Goal: Task Accomplishment & Management: Complete application form

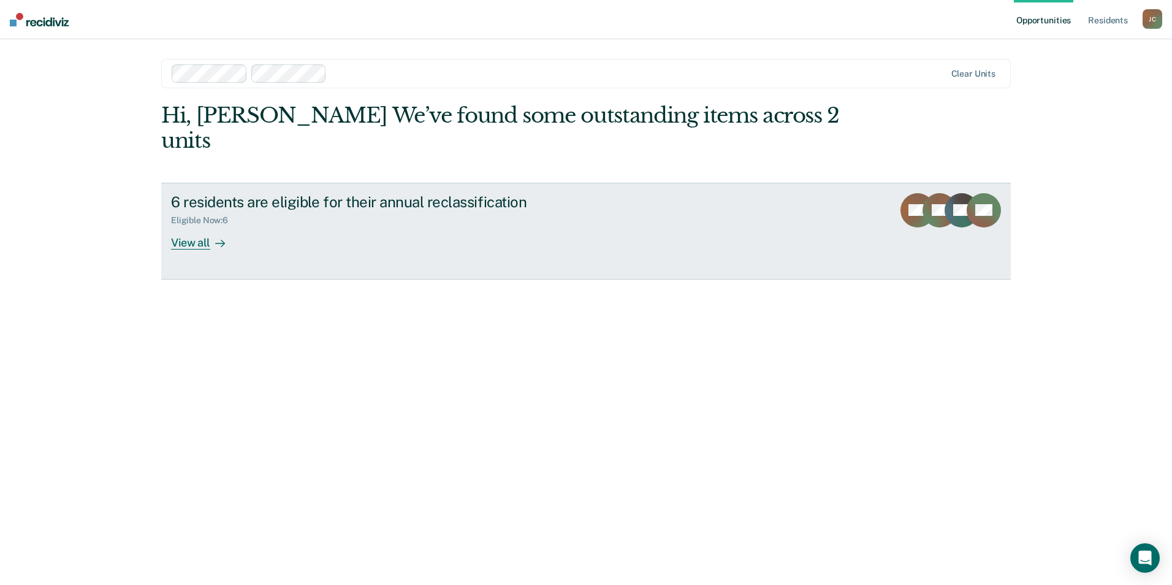
click at [192, 226] on div "View all" at bounding box center [205, 238] width 69 height 24
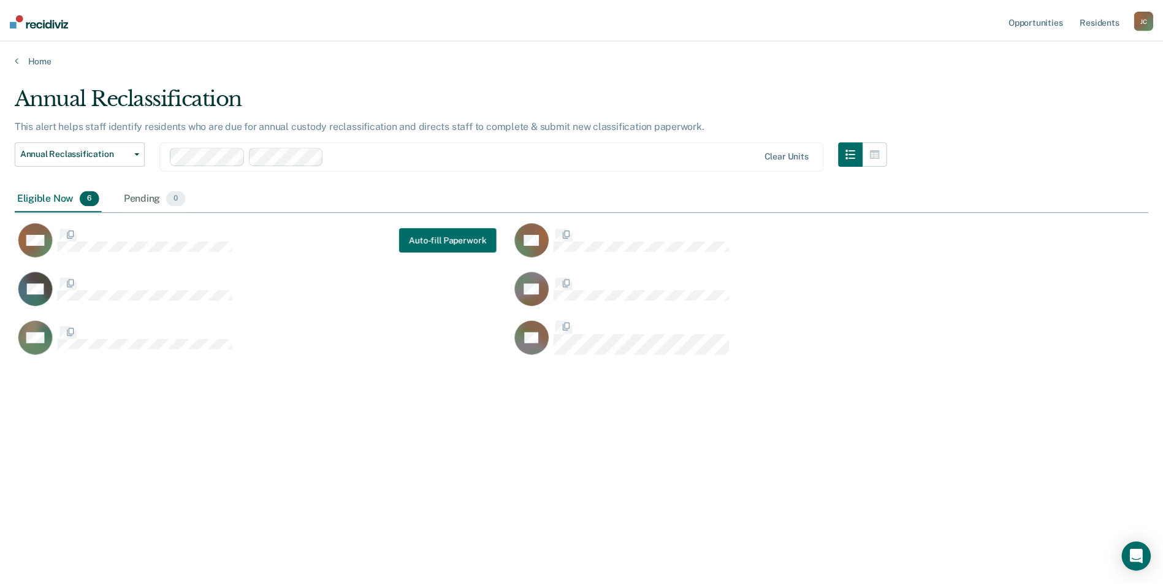
scroll to position [399, 1133]
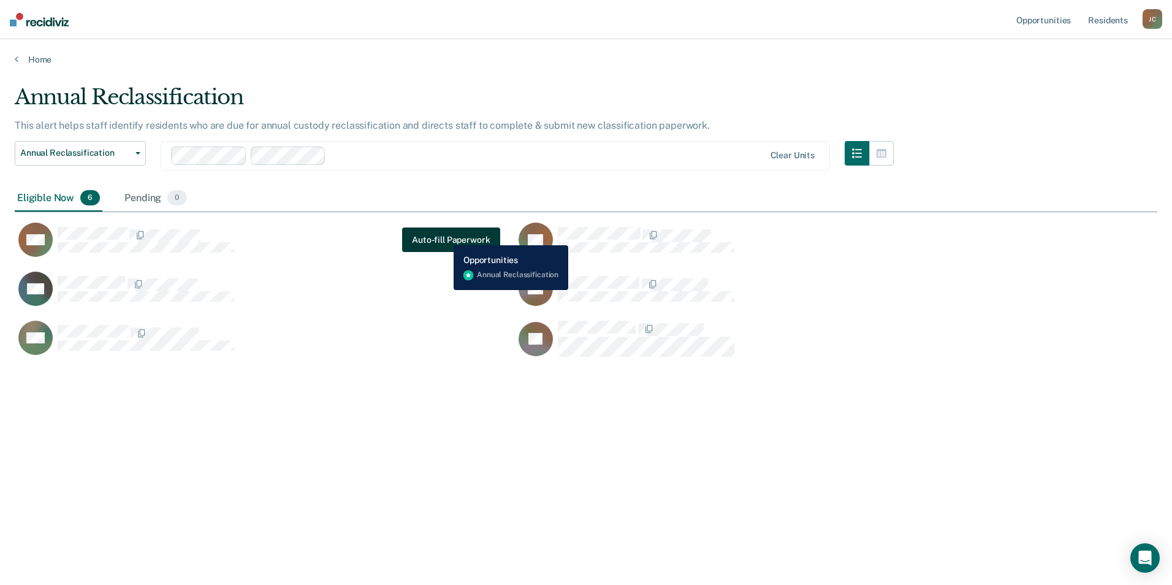
click at [444, 236] on button "Auto-fill Paperwork" at bounding box center [450, 239] width 97 height 25
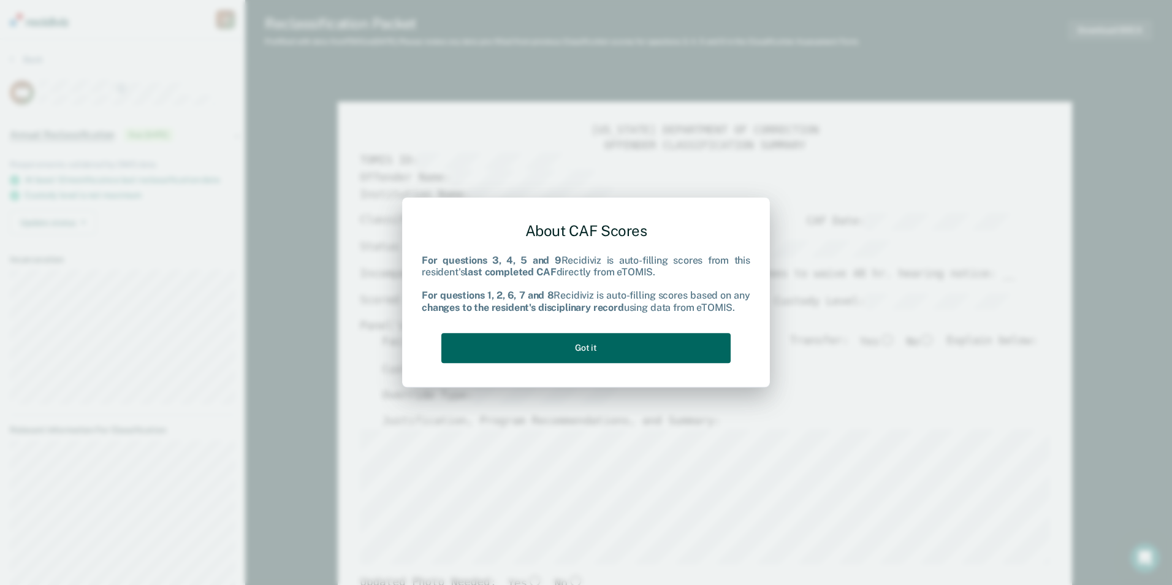
click at [520, 349] on button "Got it" at bounding box center [585, 348] width 289 height 30
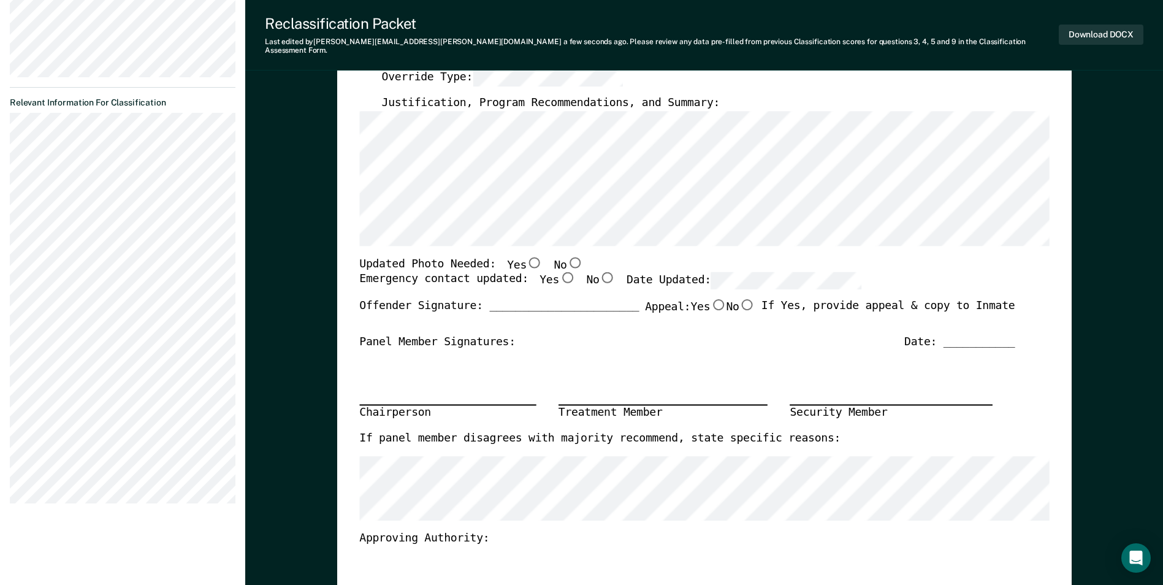
scroll to position [368, 0]
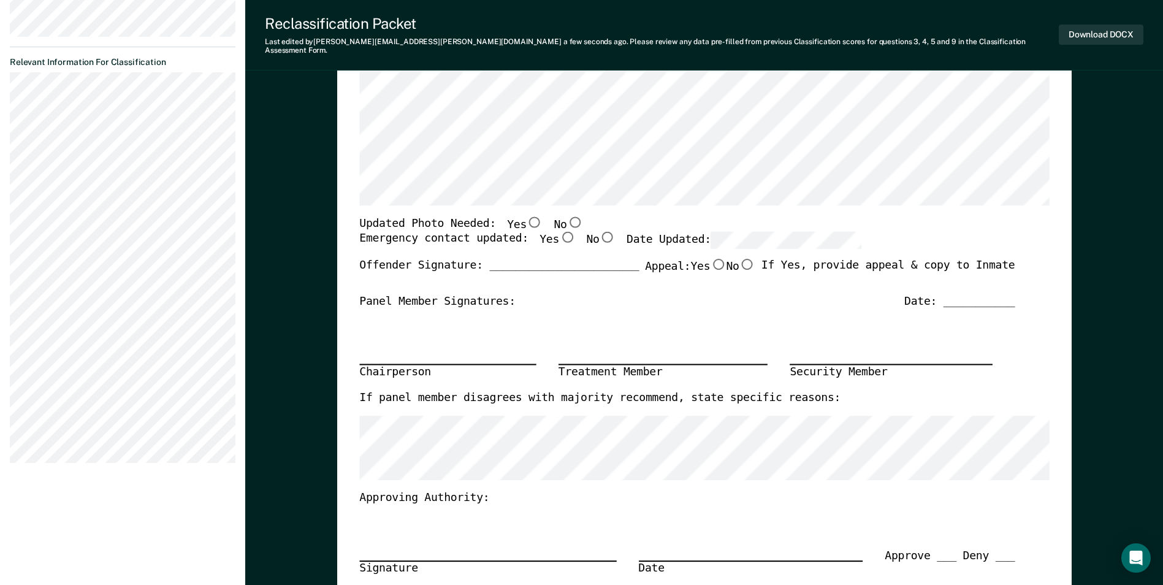
click at [527, 216] on input "Yes" at bounding box center [535, 221] width 16 height 11
type textarea "x"
radio input "true"
click at [607, 216] on div "Updated Photo Needed: Yes No" at bounding box center [686, 224] width 655 height 16
click at [559, 232] on input "Yes" at bounding box center [567, 237] width 16 height 11
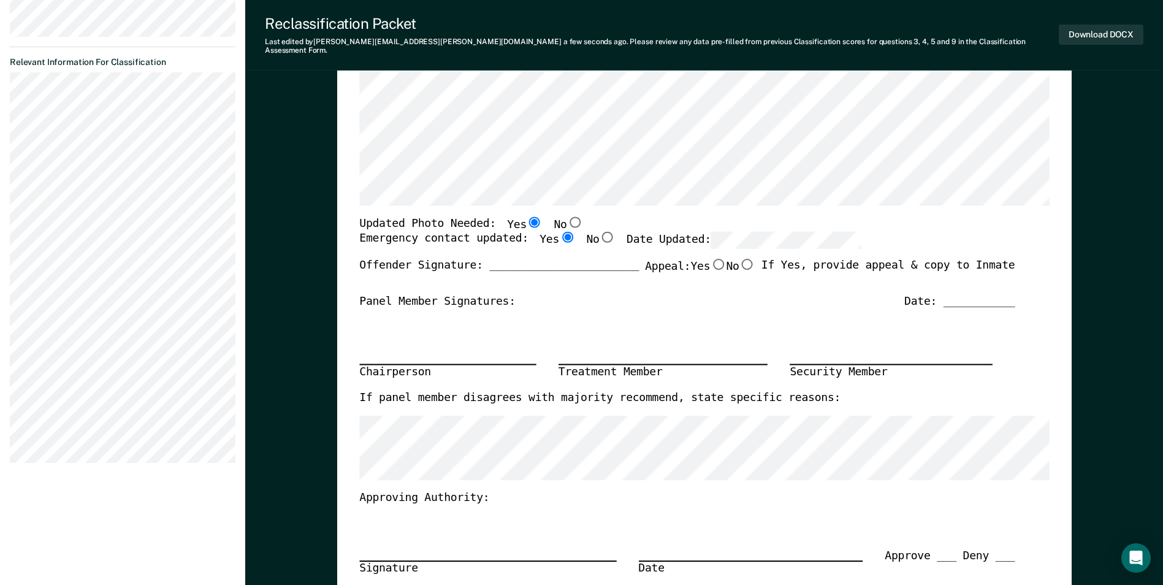
type textarea "x"
radio input "true"
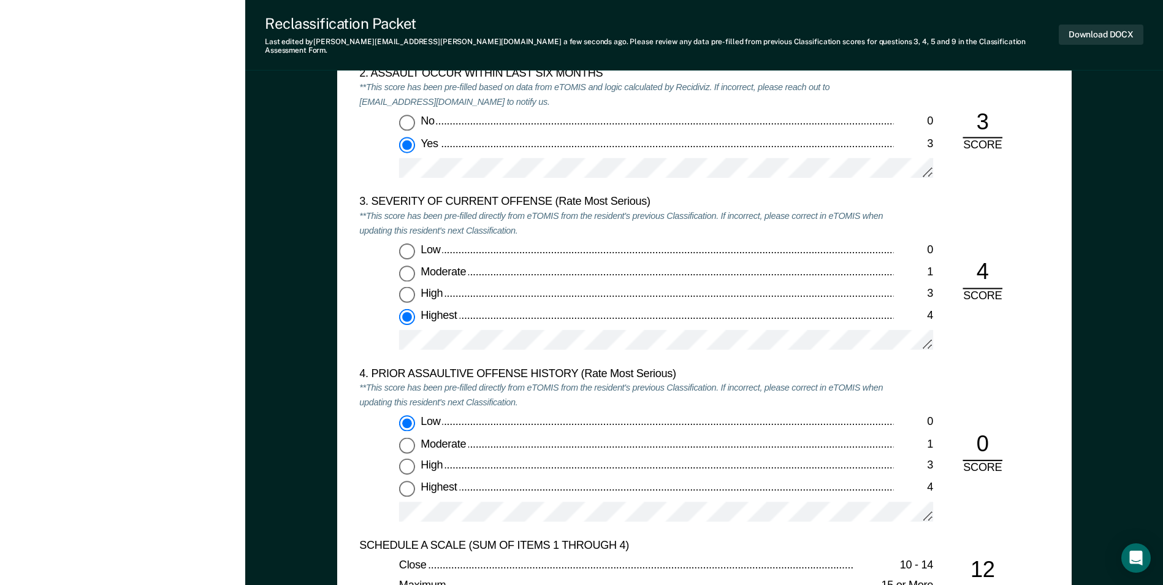
scroll to position [1410, 0]
drag, startPoint x: 717, startPoint y: 360, endPoint x: 710, endPoint y: 361, distance: 6.2
click at [717, 366] on div "4. PRIOR ASSAULTIVE OFFENSE HISTORY (Rate Most Serious)" at bounding box center [626, 373] width 534 height 15
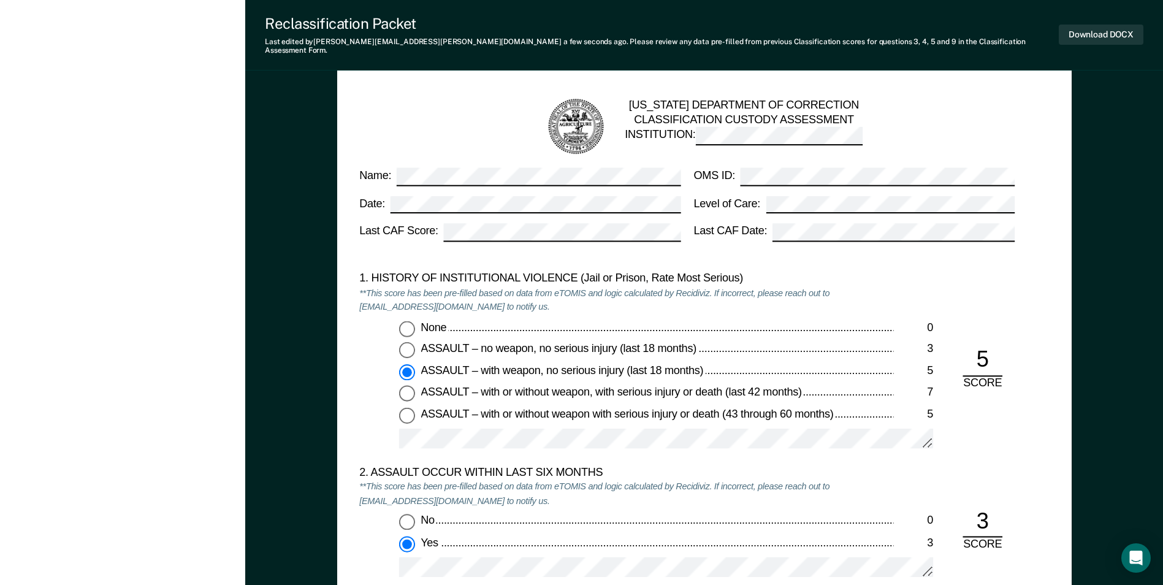
scroll to position [1042, 0]
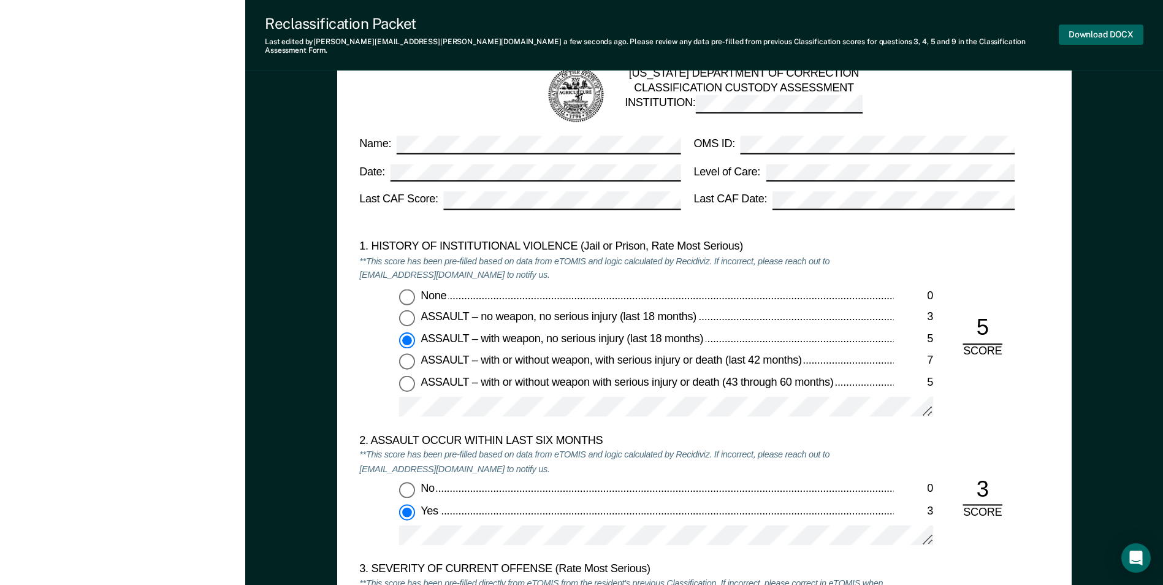
click at [1091, 26] on button "Download DOCX" at bounding box center [1101, 35] width 85 height 20
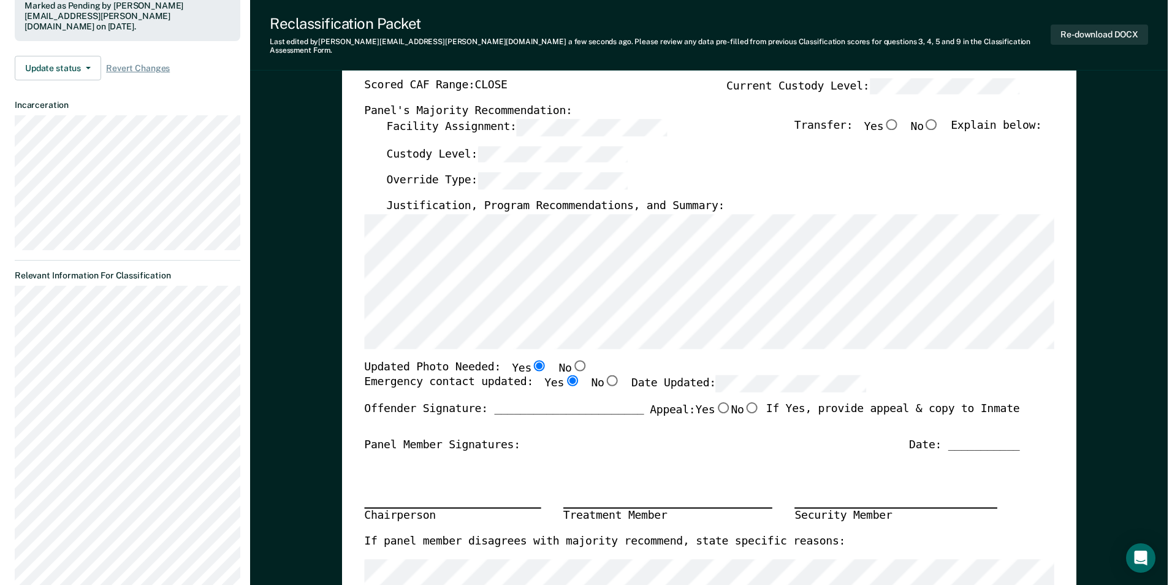
scroll to position [0, 0]
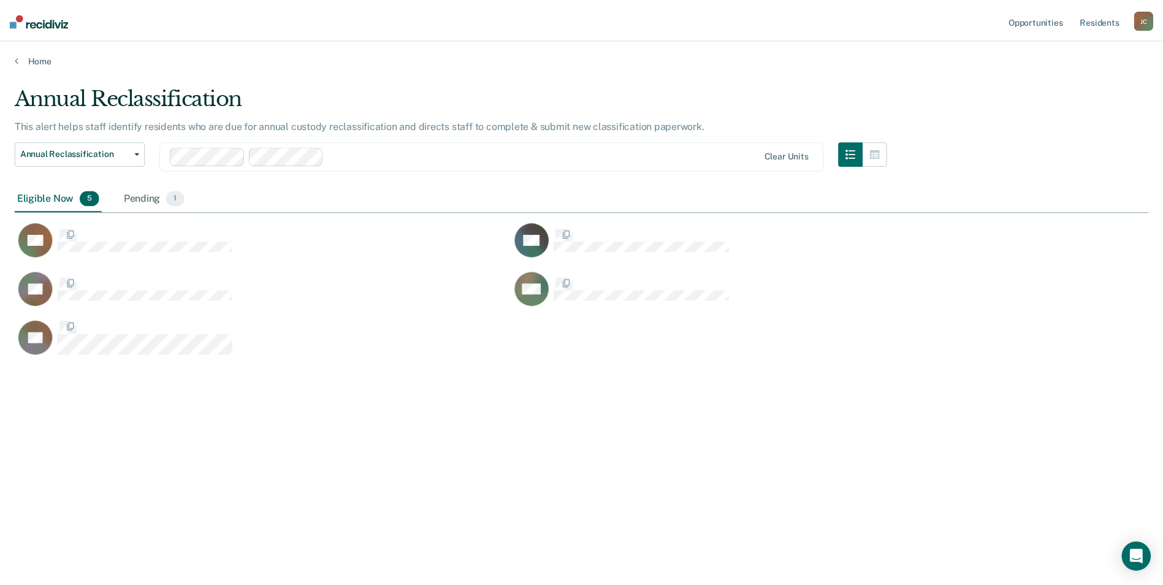
scroll to position [399, 1133]
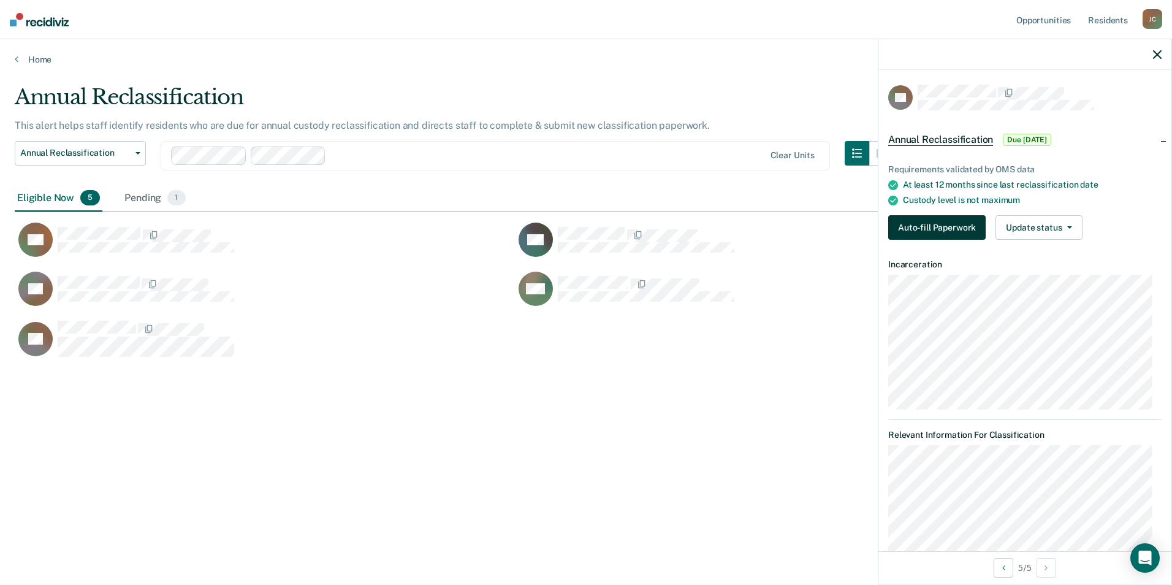
click at [950, 224] on button "Auto-fill Paperwork" at bounding box center [936, 227] width 97 height 25
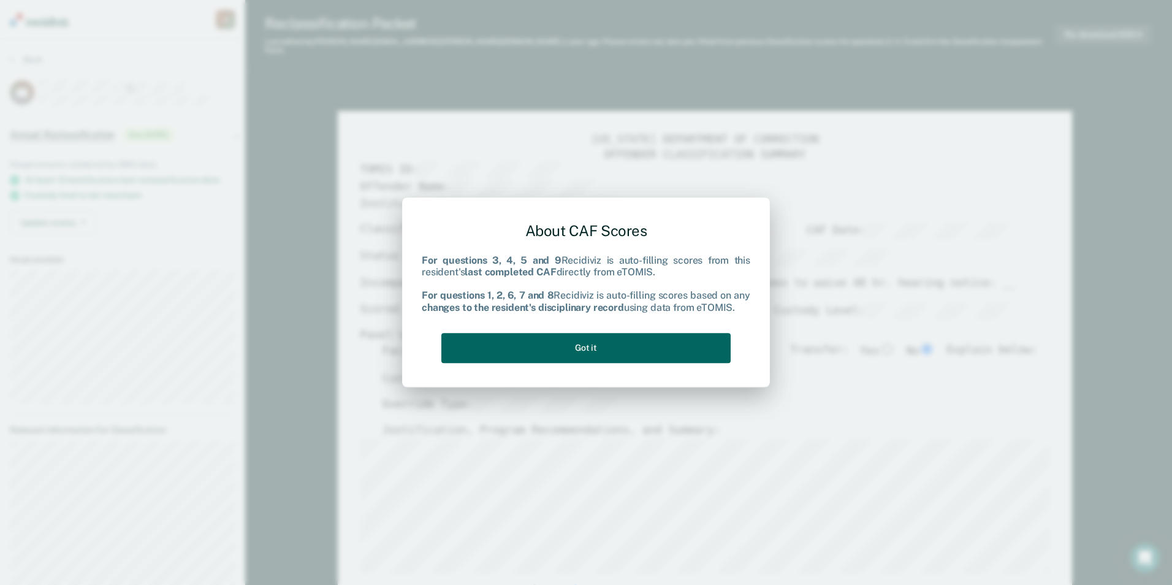
click at [493, 335] on button "Got it" at bounding box center [585, 348] width 289 height 30
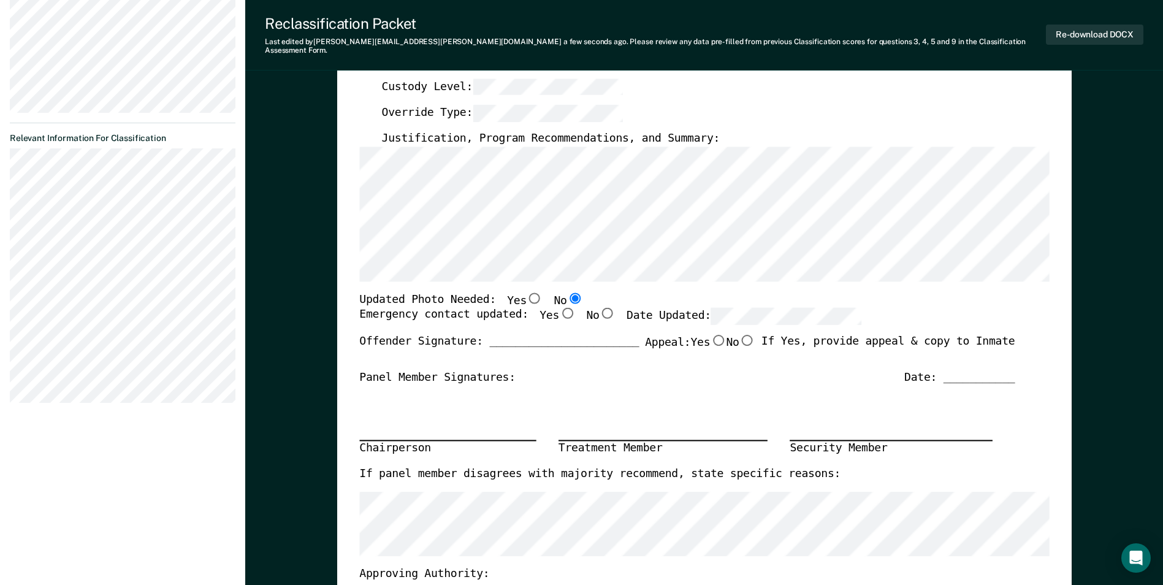
scroll to position [306, 0]
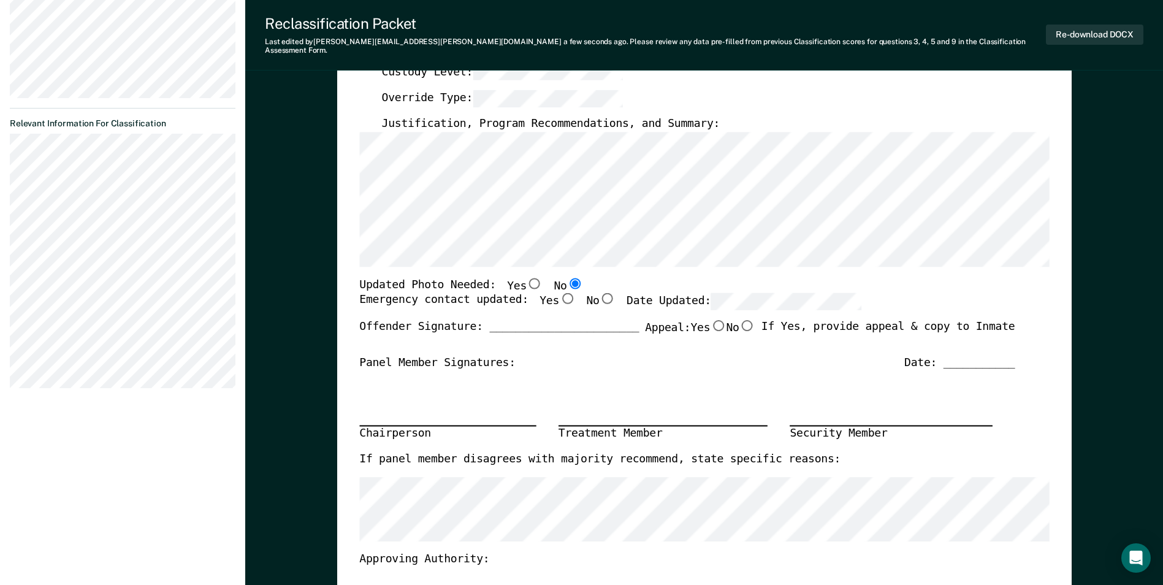
click at [527, 277] on input "Yes" at bounding box center [535, 282] width 16 height 11
type textarea "x"
radio input "true"
radio input "false"
click at [559, 293] on input "Yes" at bounding box center [567, 298] width 16 height 11
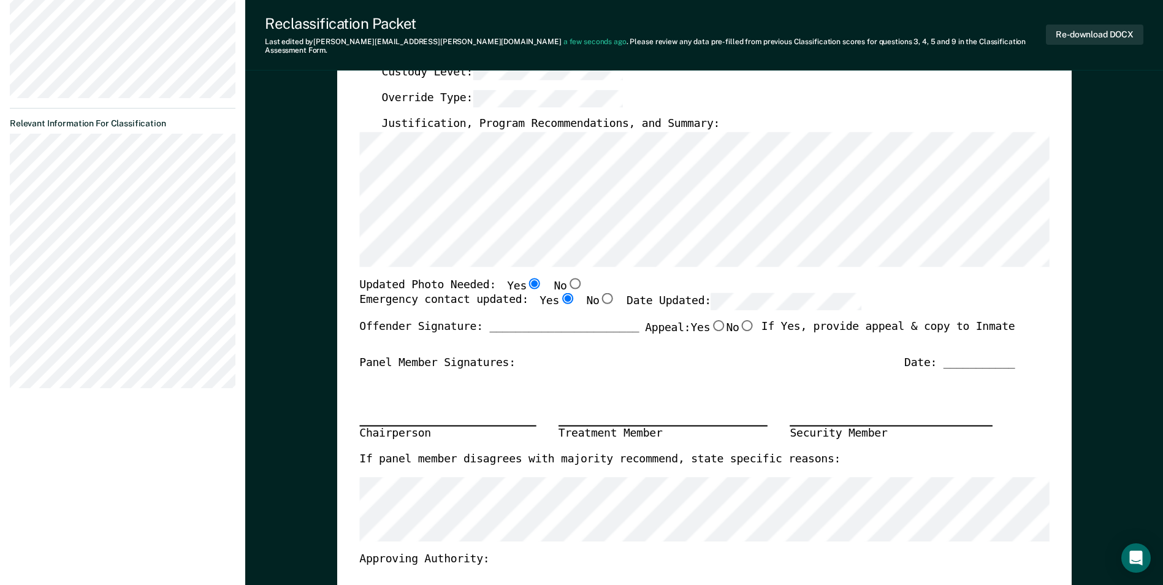
type textarea "x"
radio input "true"
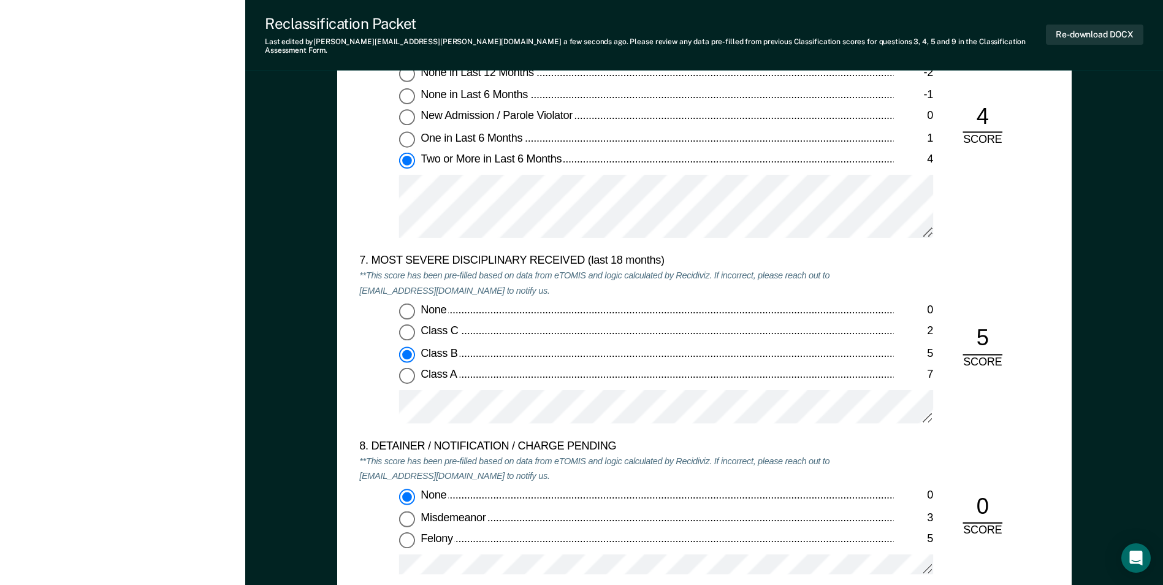
scroll to position [2329, 0]
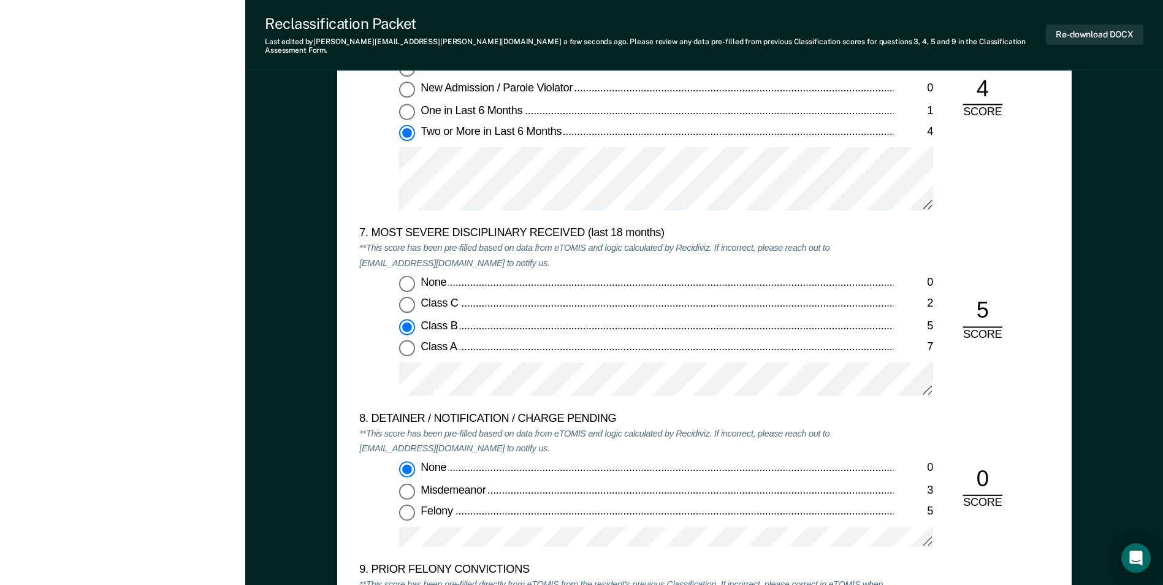
drag, startPoint x: 867, startPoint y: 428, endPoint x: 845, endPoint y: 430, distance: 22.8
click at [866, 428] on div "8. DETAINER / NOTIFICATION / CHARGE PENDING **This score has been pre-filled ba…" at bounding box center [626, 488] width 534 height 150
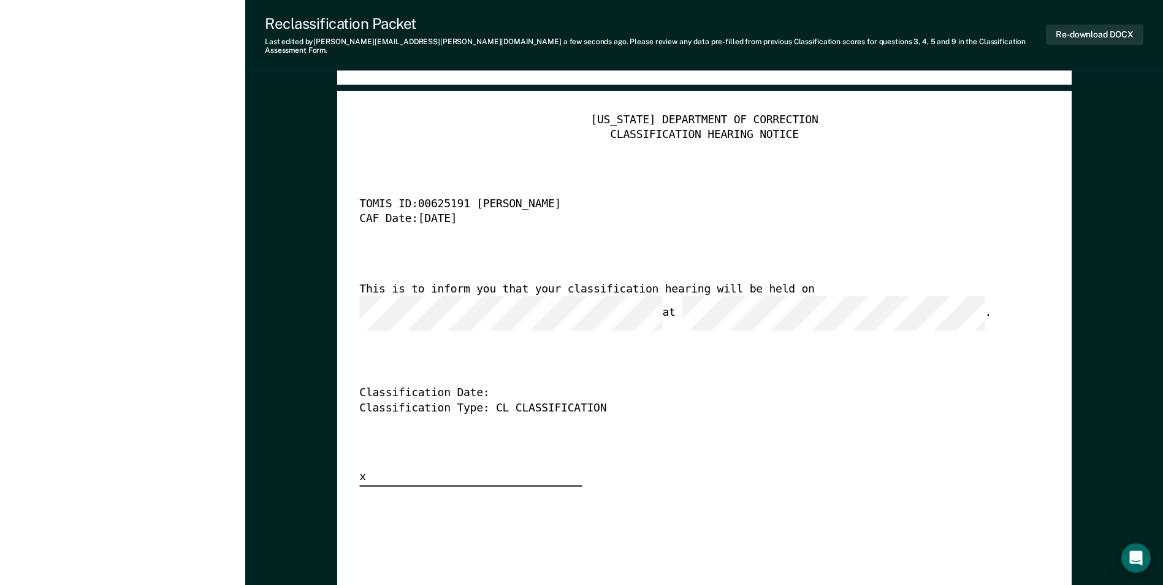
scroll to position [3065, 0]
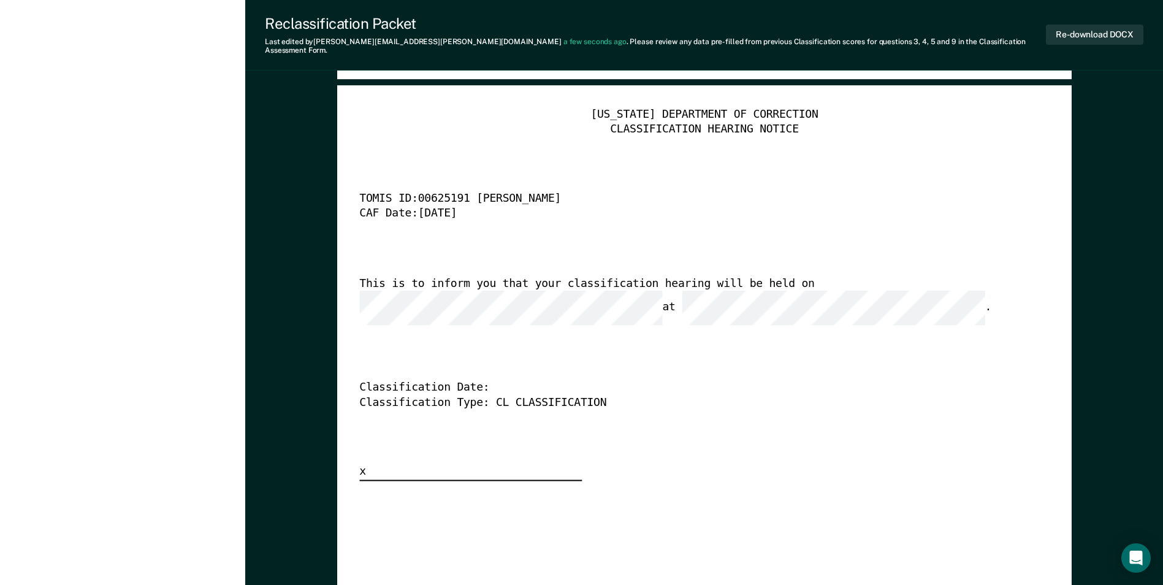
click at [341, 288] on div "[US_STATE] DEPARTMENT OF CORRECTION CLASSIFICATION HEARING NOTICE TOMIS ID: 006…" at bounding box center [704, 564] width 734 height 957
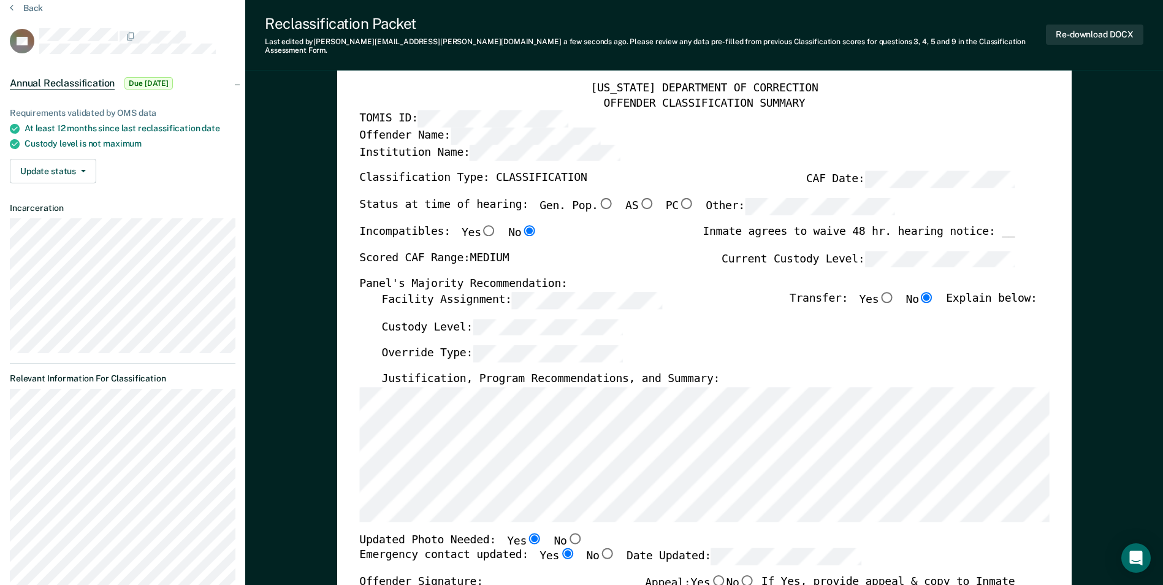
scroll to position [47, 0]
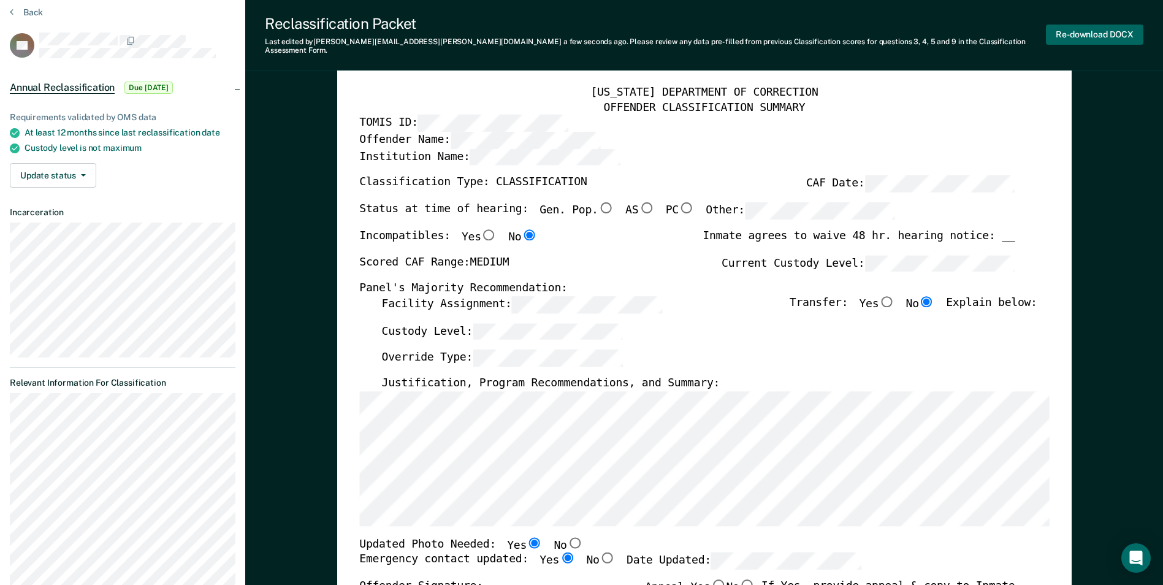
click at [1105, 28] on button "Re-download DOCX" at bounding box center [1094, 35] width 97 height 20
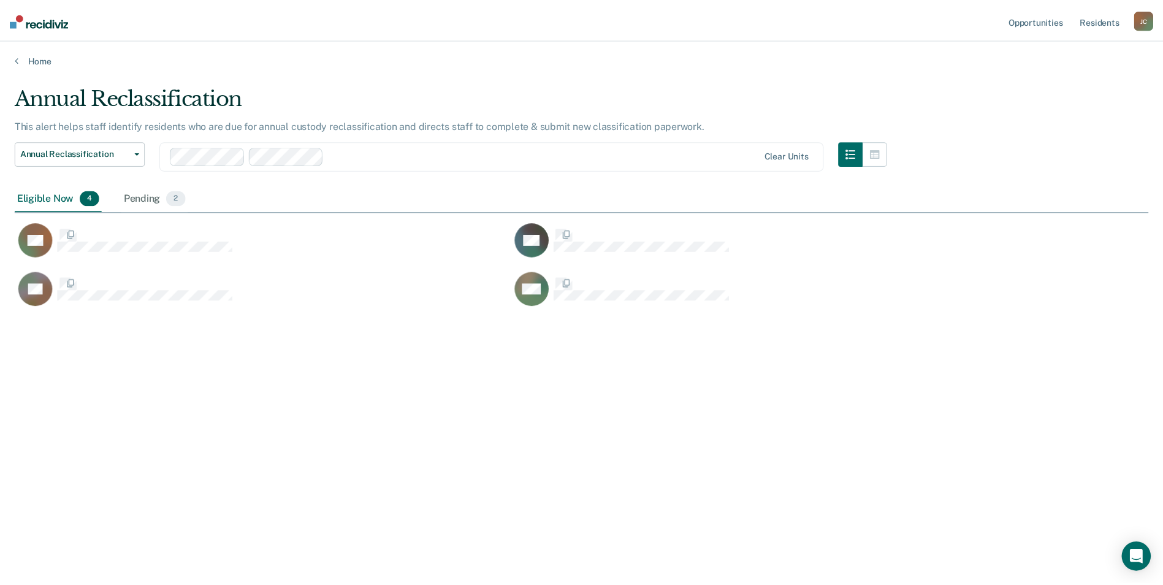
scroll to position [399, 1133]
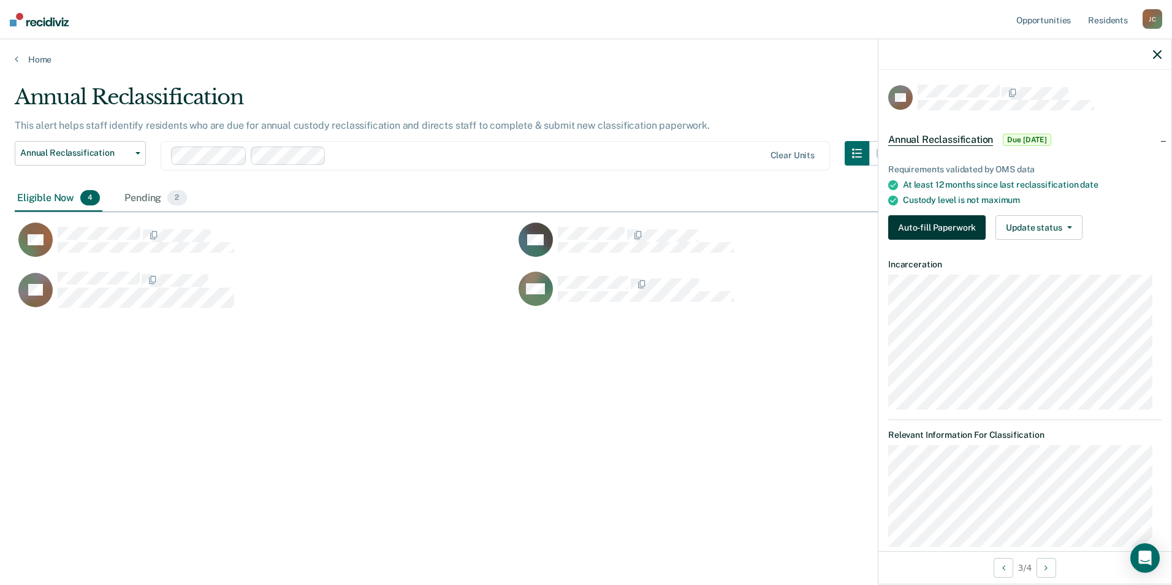
click at [935, 226] on button "Auto-fill Paperwork" at bounding box center [936, 227] width 97 height 25
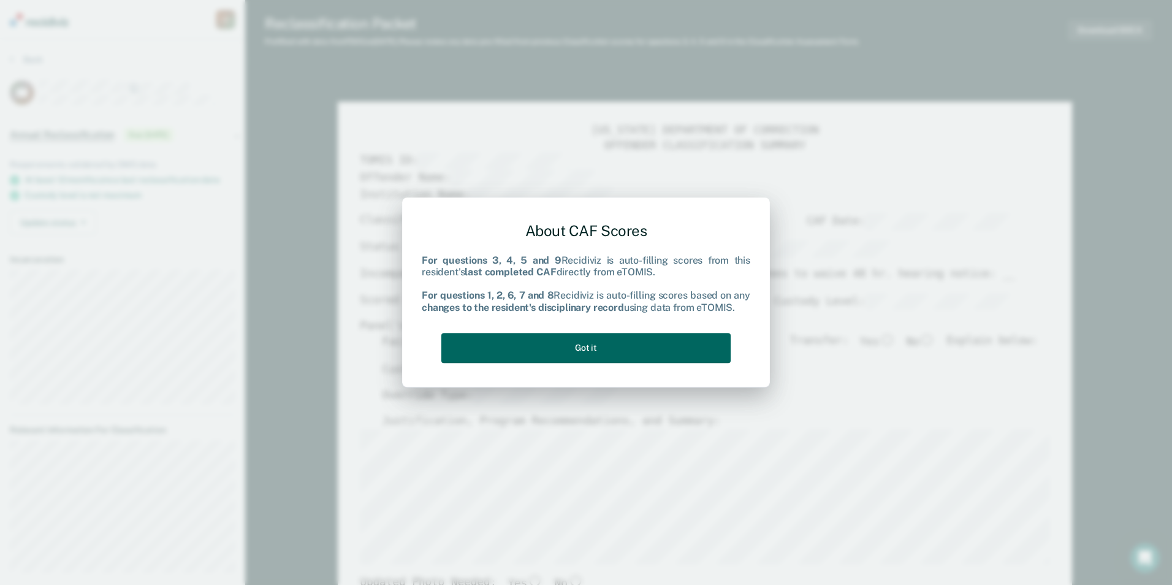
click at [577, 356] on button "Got it" at bounding box center [585, 348] width 289 height 30
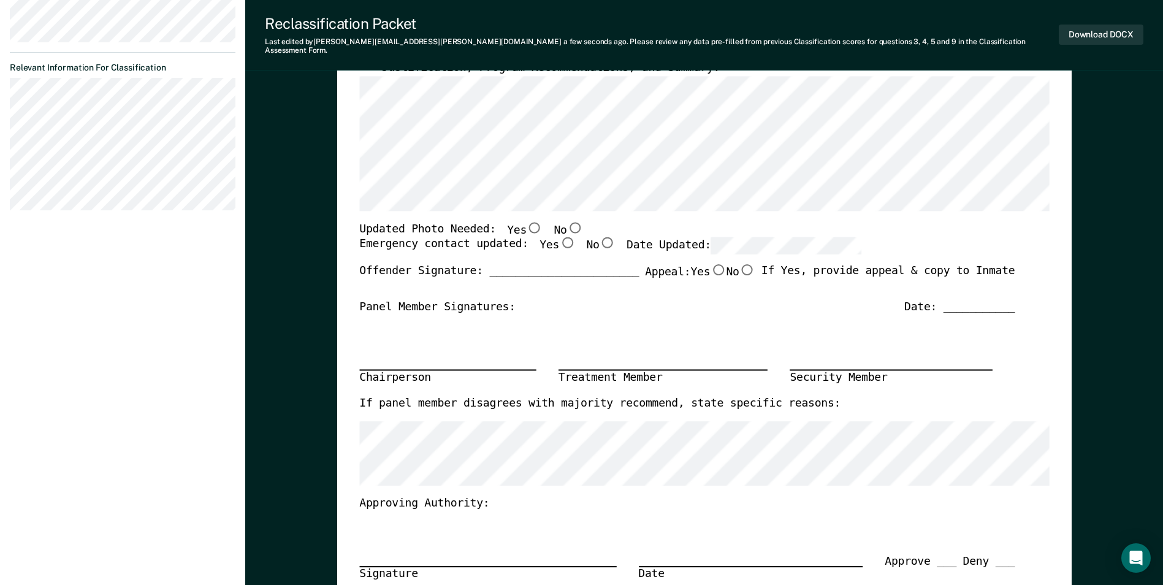
scroll to position [368, 0]
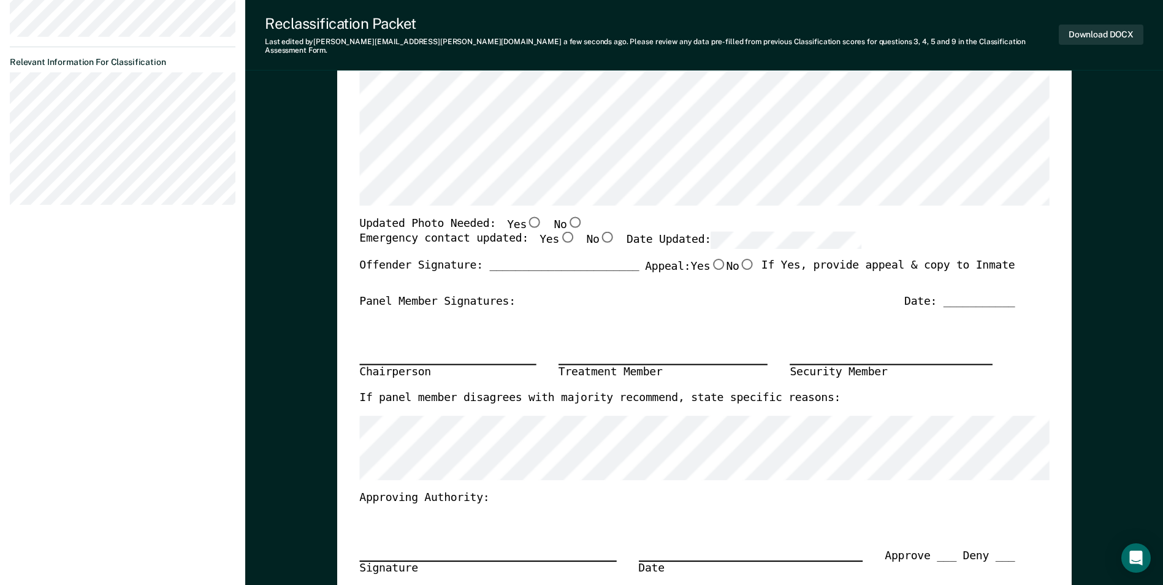
click at [566, 216] on input "No" at bounding box center [574, 221] width 16 height 11
type textarea "x"
radio input "true"
click at [559, 232] on input "Yes" at bounding box center [567, 237] width 16 height 11
type textarea "x"
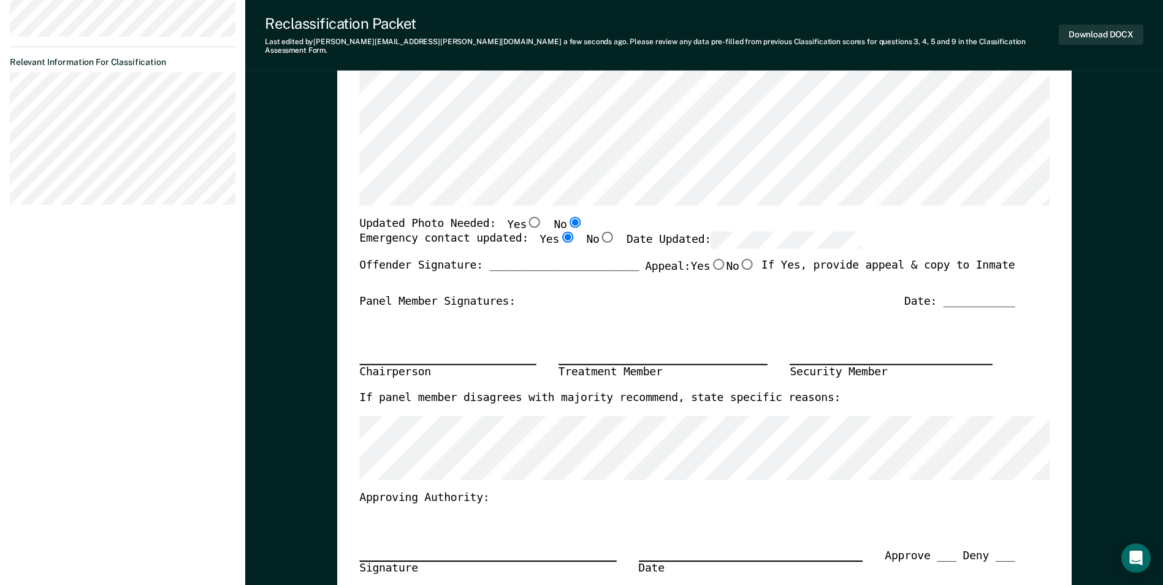
radio input "true"
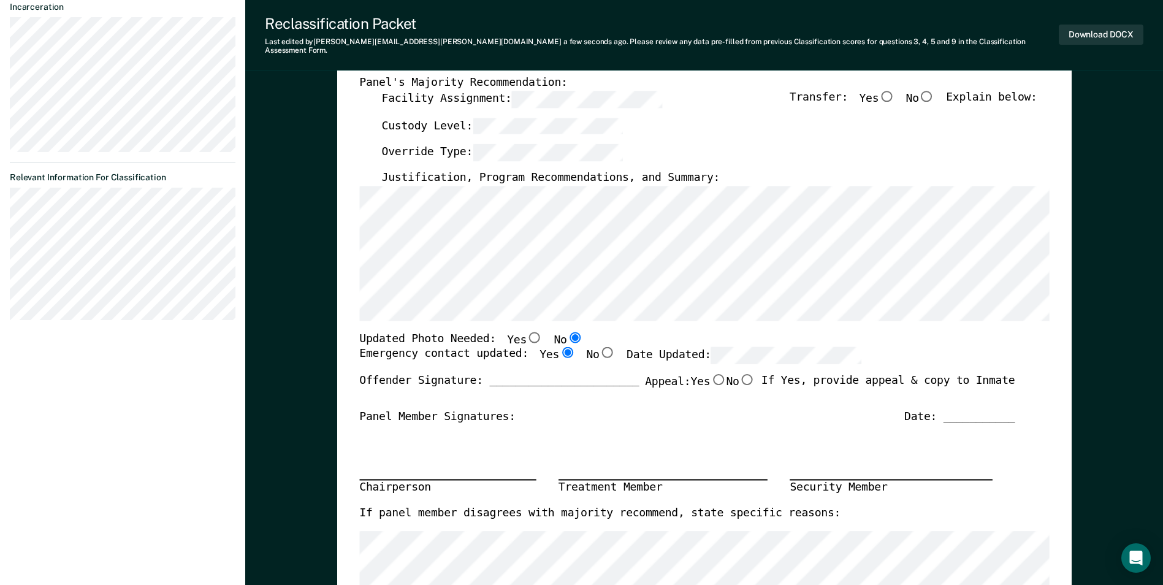
scroll to position [245, 0]
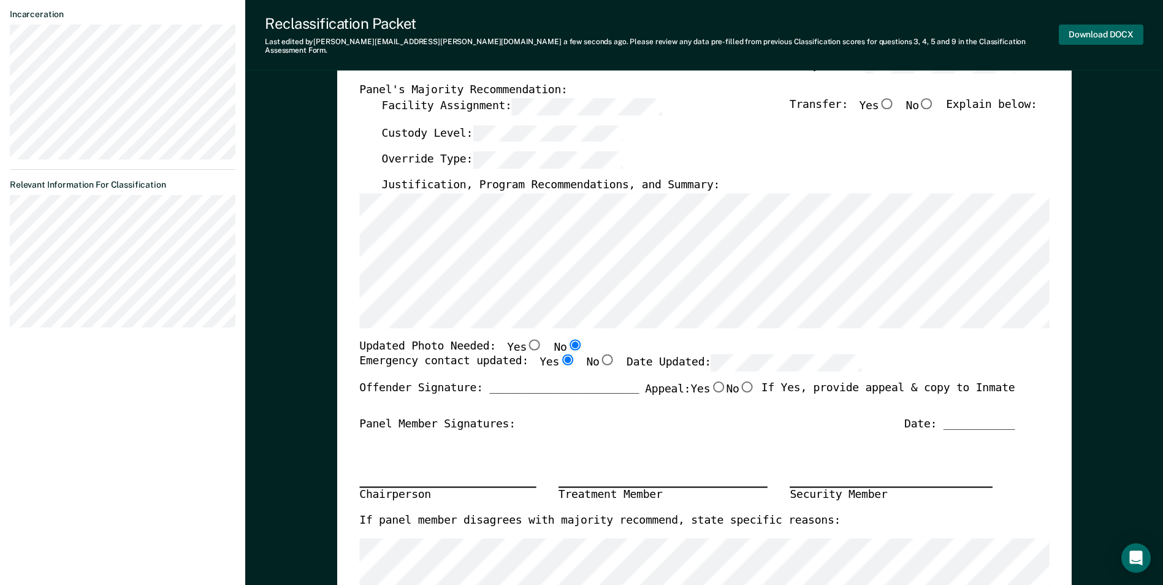
click at [1090, 34] on button "Download DOCX" at bounding box center [1101, 35] width 85 height 20
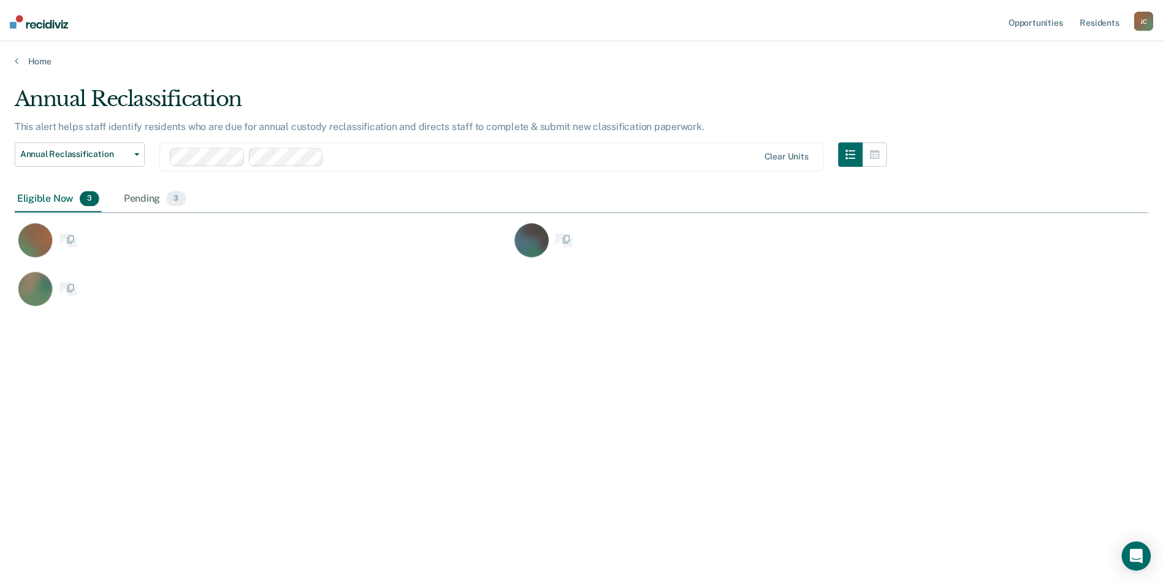
scroll to position [399, 1133]
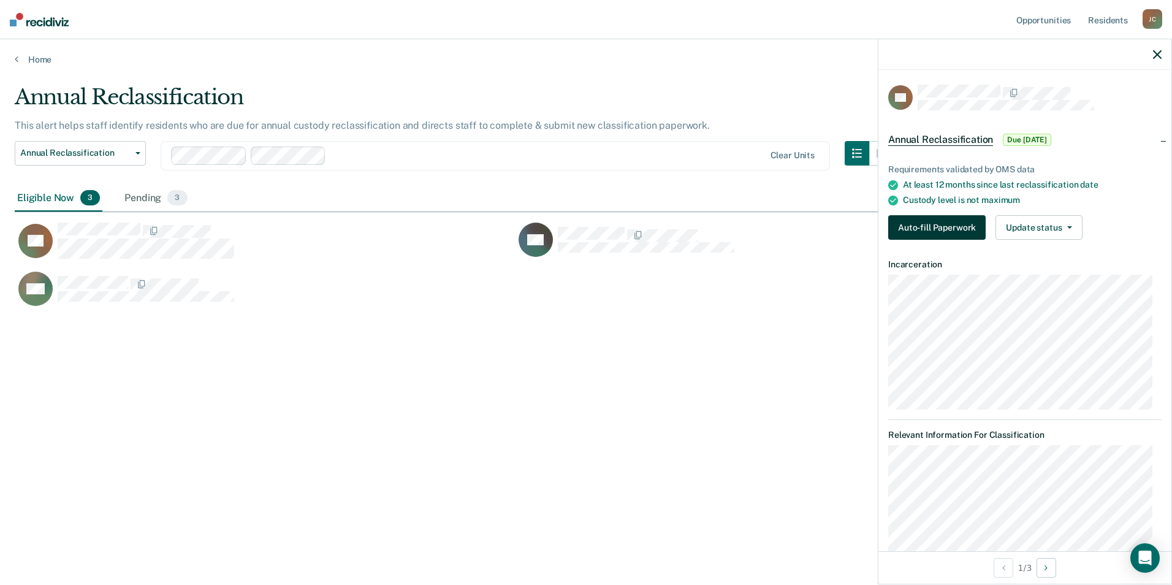
click at [938, 224] on button "Auto-fill Paperwork" at bounding box center [936, 227] width 97 height 25
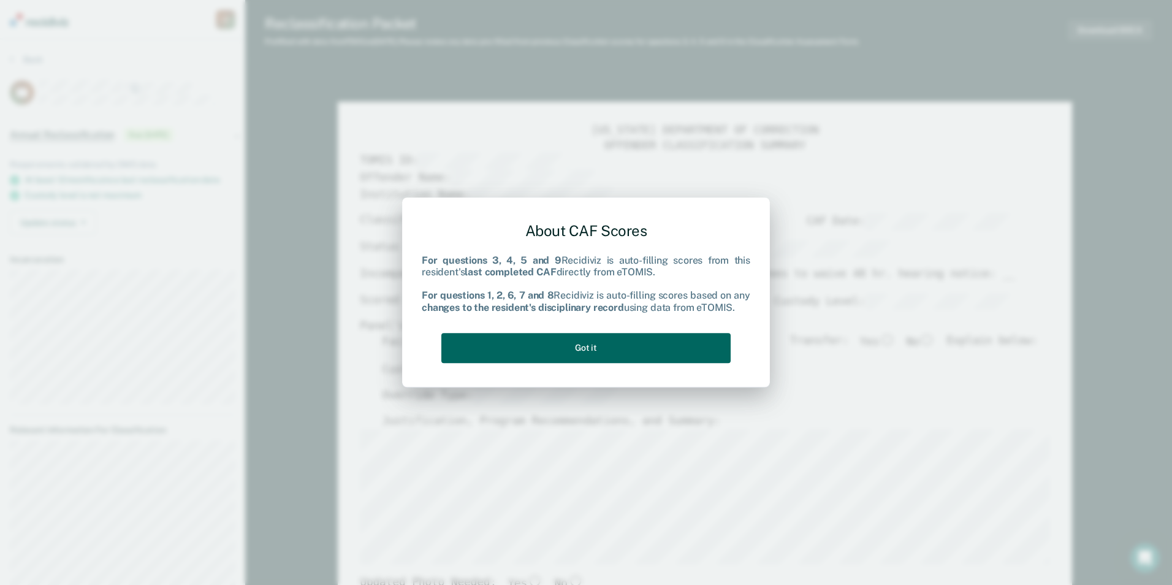
click at [555, 339] on button "Got it" at bounding box center [585, 348] width 289 height 30
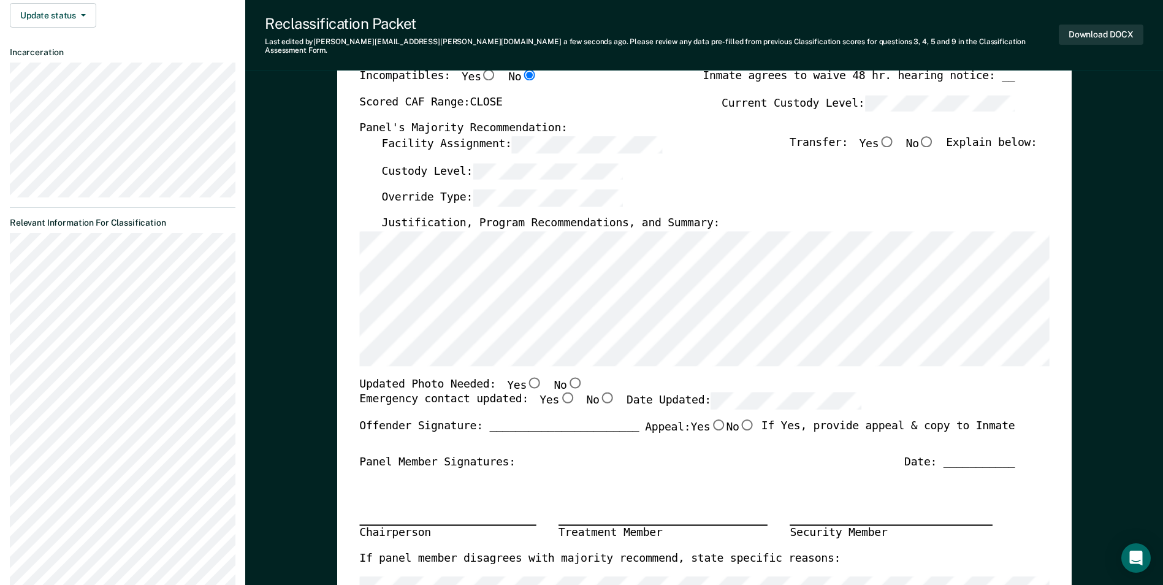
scroll to position [306, 0]
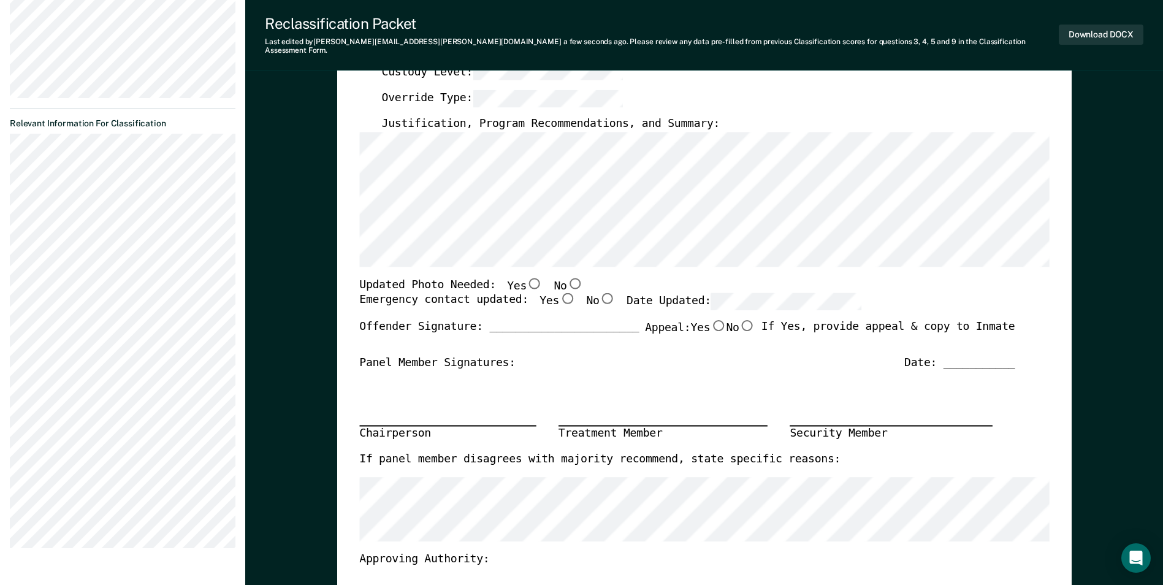
click at [566, 277] on input "No" at bounding box center [574, 282] width 16 height 11
type textarea "x"
radio input "true"
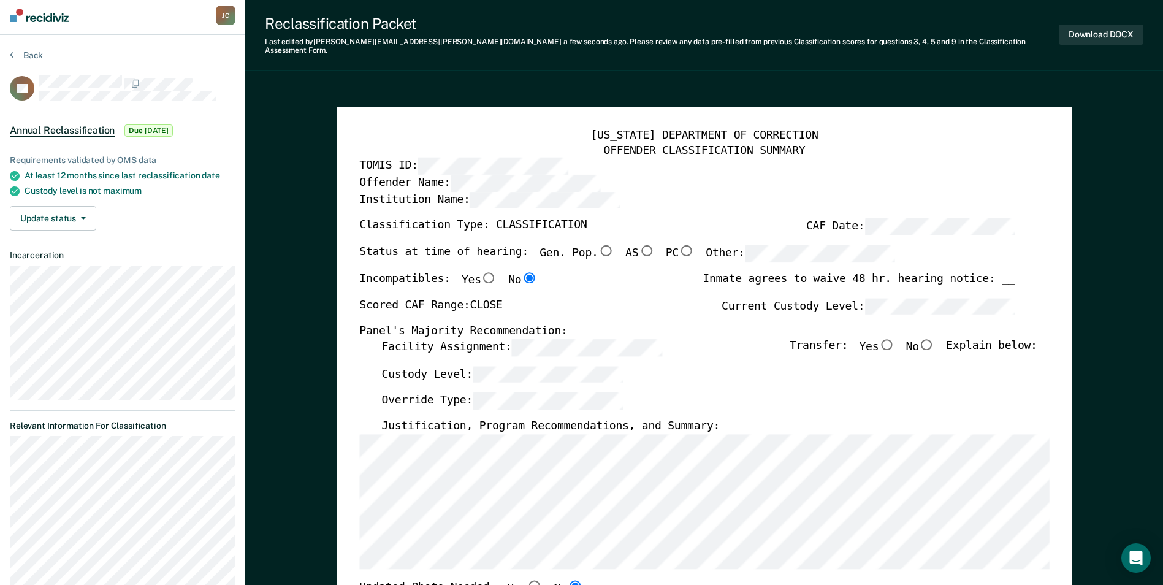
scroll to position [0, 0]
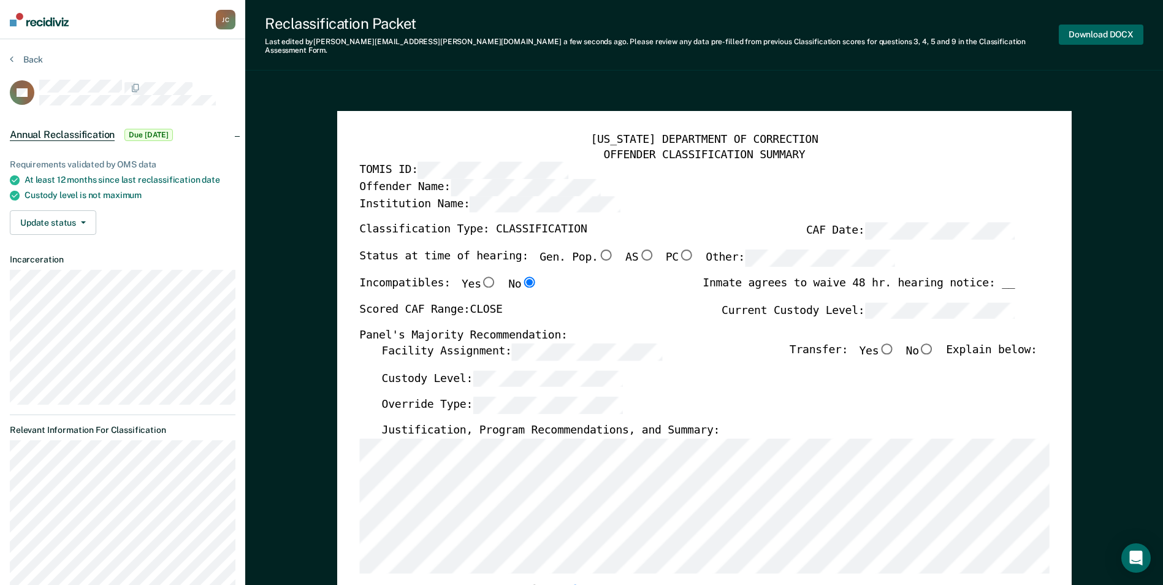
click at [1094, 31] on button "Download DOCX" at bounding box center [1101, 35] width 85 height 20
type textarea "x"
